Goal: Transaction & Acquisition: Purchase product/service

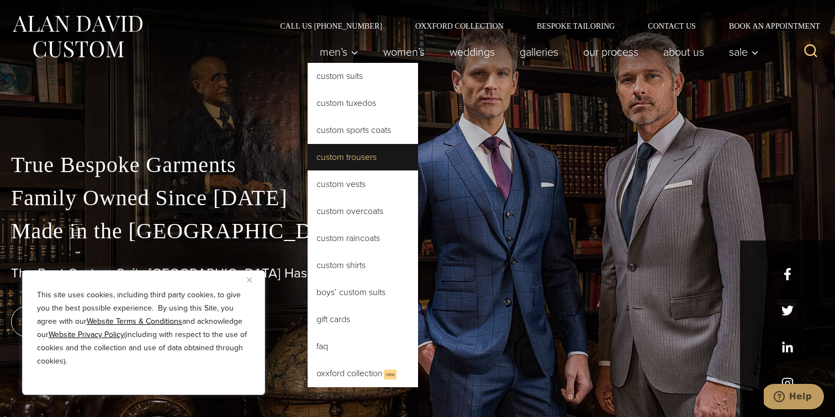
click at [360, 157] on link "Custom Trousers" at bounding box center [362, 157] width 110 height 26
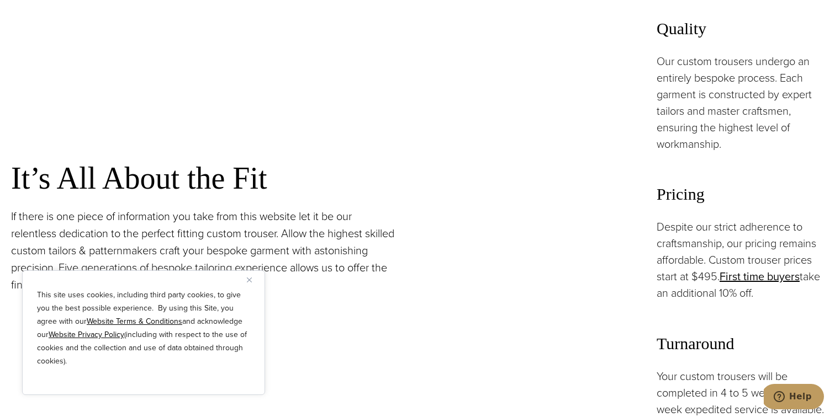
scroll to position [805, 0]
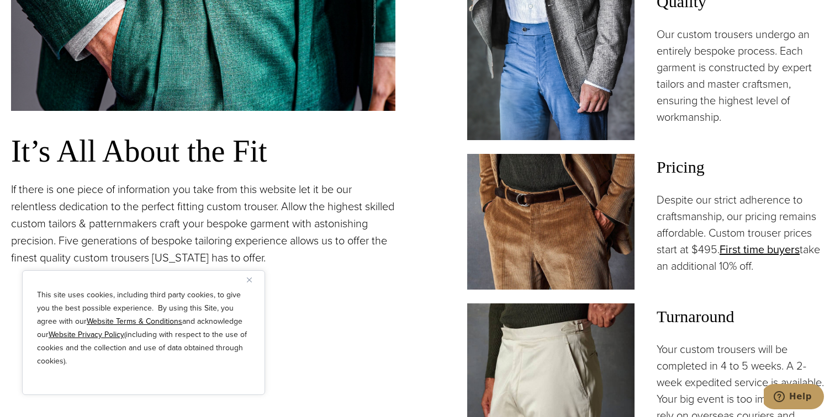
click at [576, 204] on img at bounding box center [550, 222] width 167 height 136
click at [746, 252] on link "First time buyers" at bounding box center [759, 249] width 80 height 17
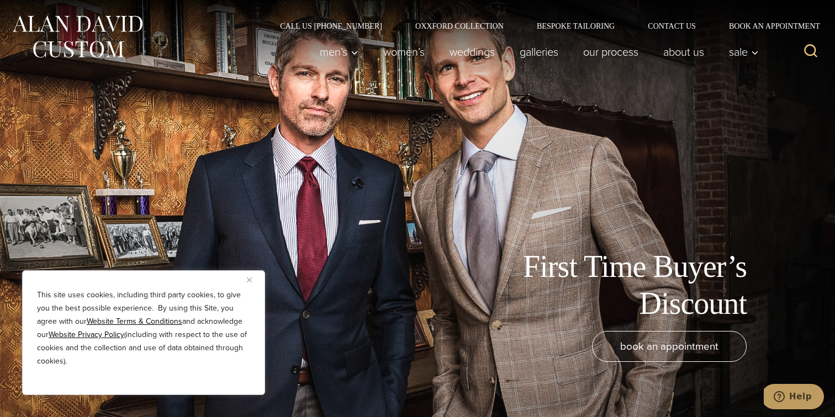
click at [94, 49] on img at bounding box center [77, 36] width 132 height 49
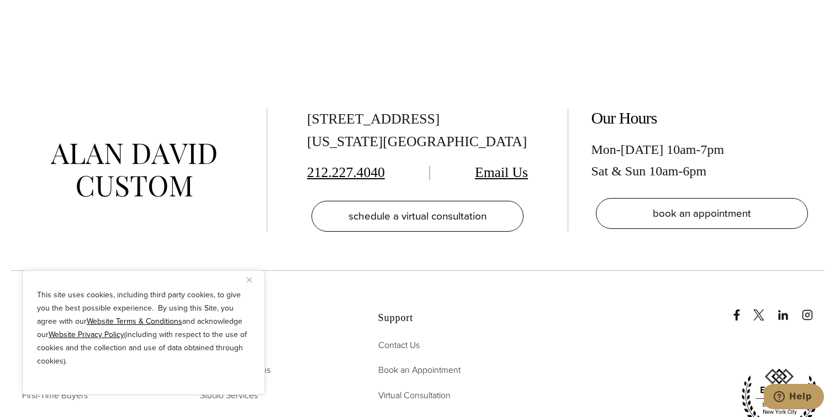
scroll to position [5299, 0]
